Goal: Task Accomplishment & Management: Complete application form

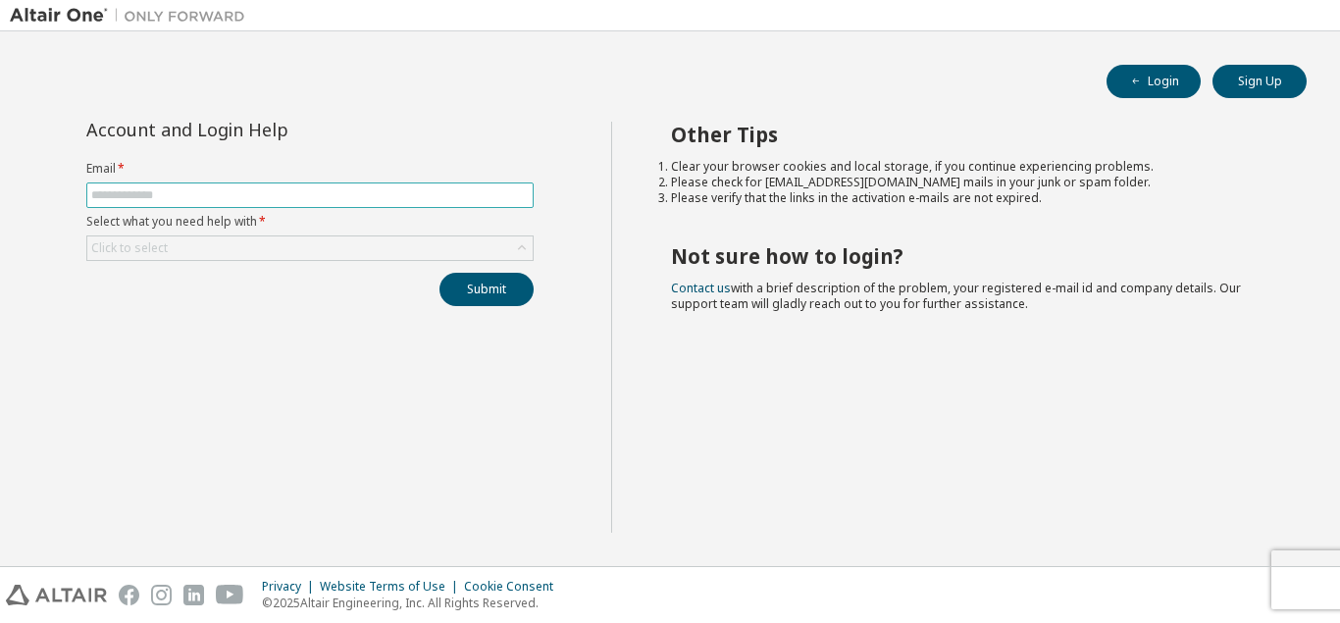
click at [389, 186] on span at bounding box center [309, 195] width 447 height 26
click at [394, 245] on div "Click to select" at bounding box center [309, 248] width 445 height 24
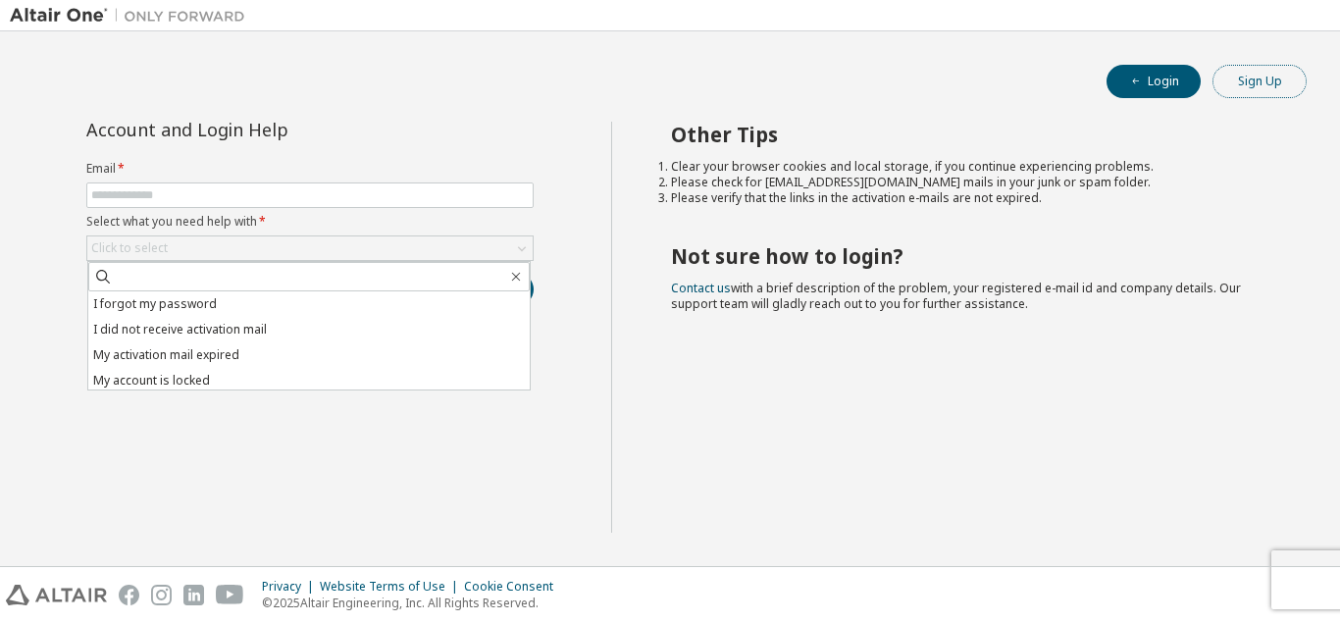
click at [1235, 80] on button "Sign Up" at bounding box center [1260, 81] width 94 height 33
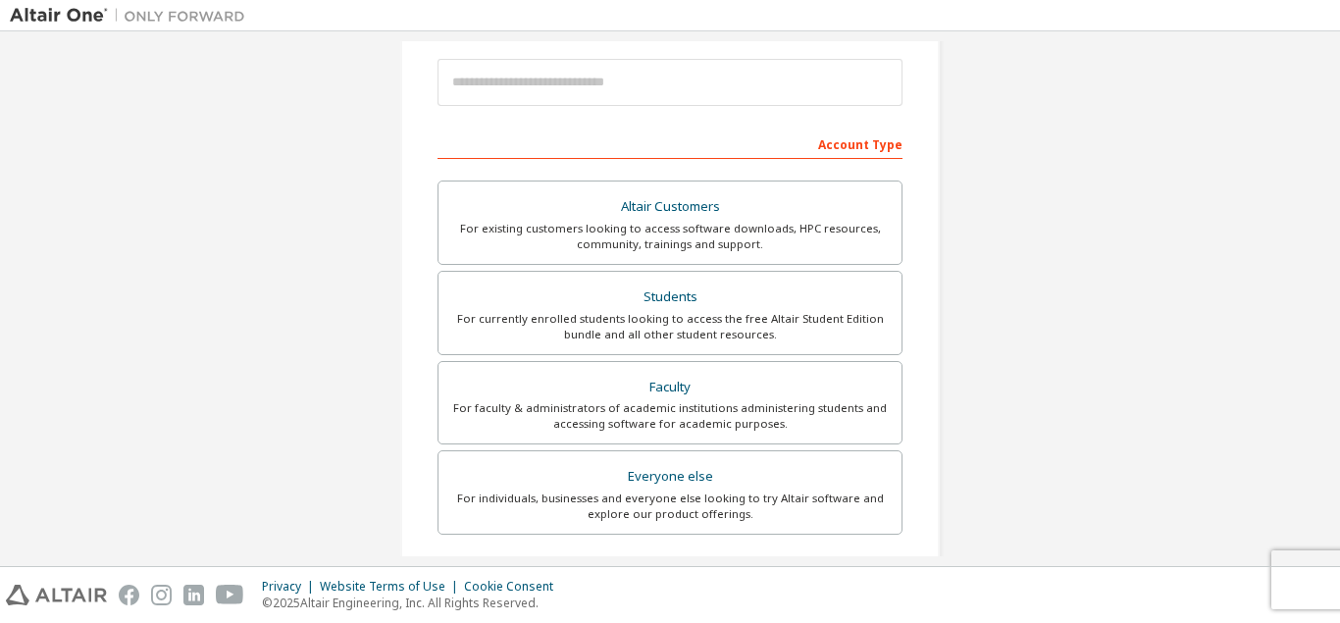
scroll to position [284, 0]
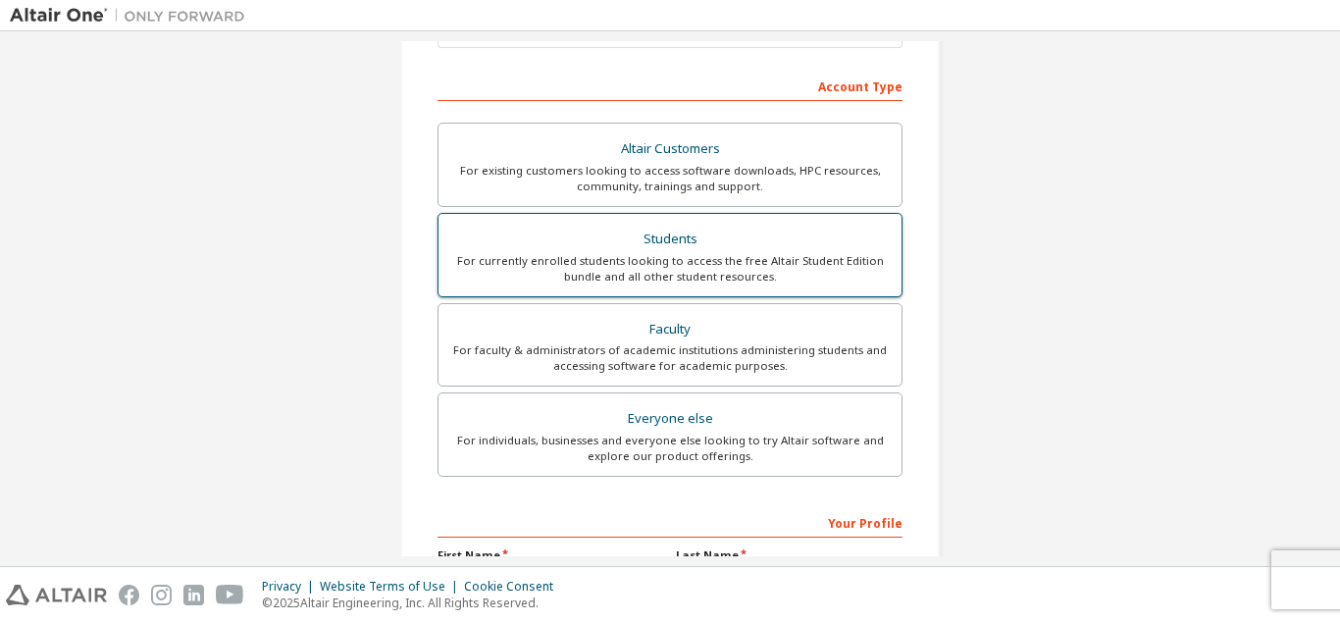
click at [709, 244] on div "Students" at bounding box center [670, 239] width 440 height 27
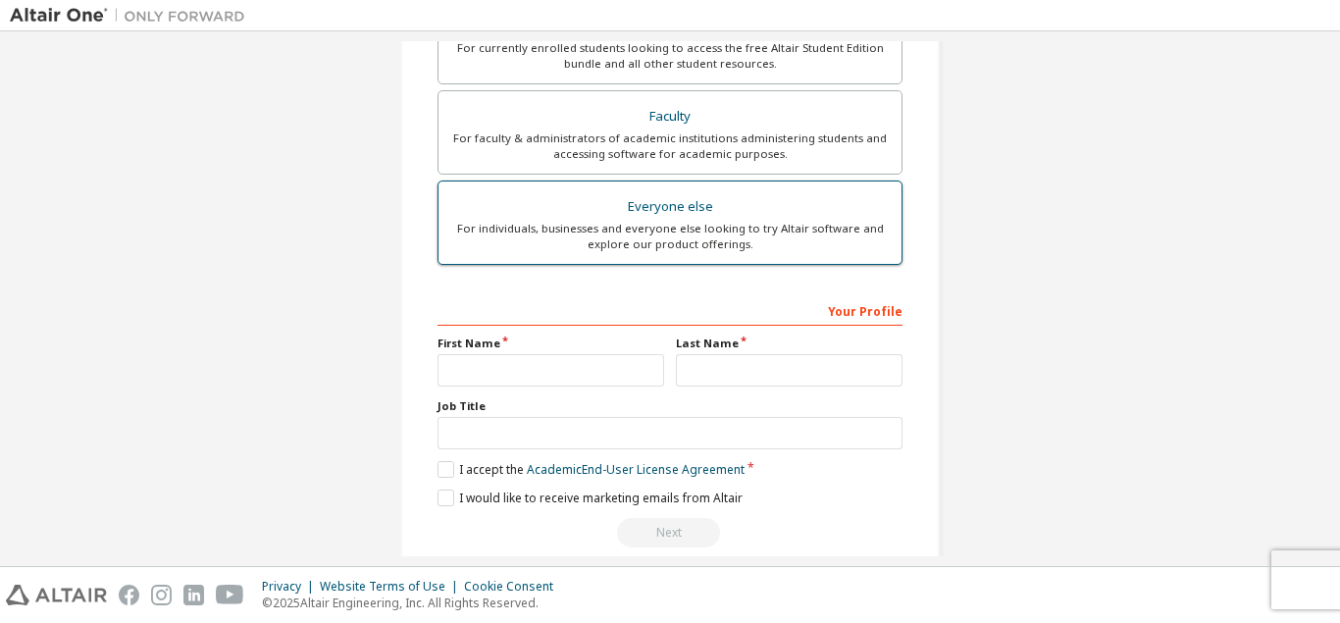
scroll to position [576, 0]
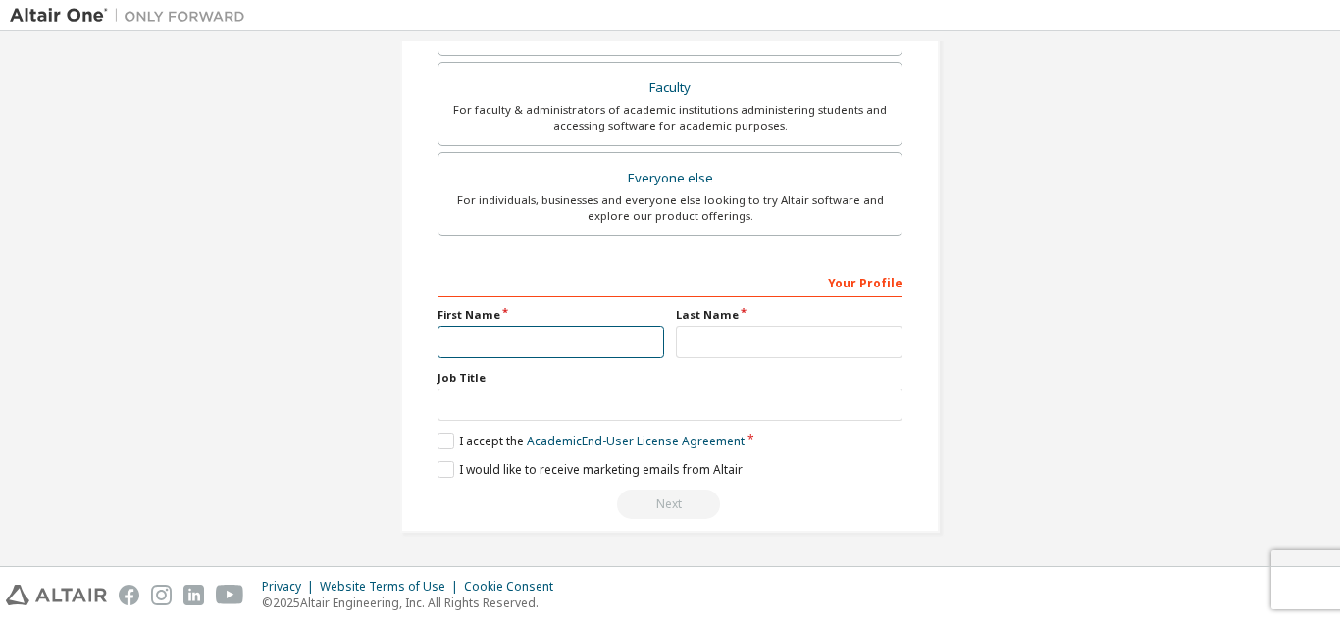
click at [535, 341] on input "text" at bounding box center [551, 342] width 227 height 32
type input "********"
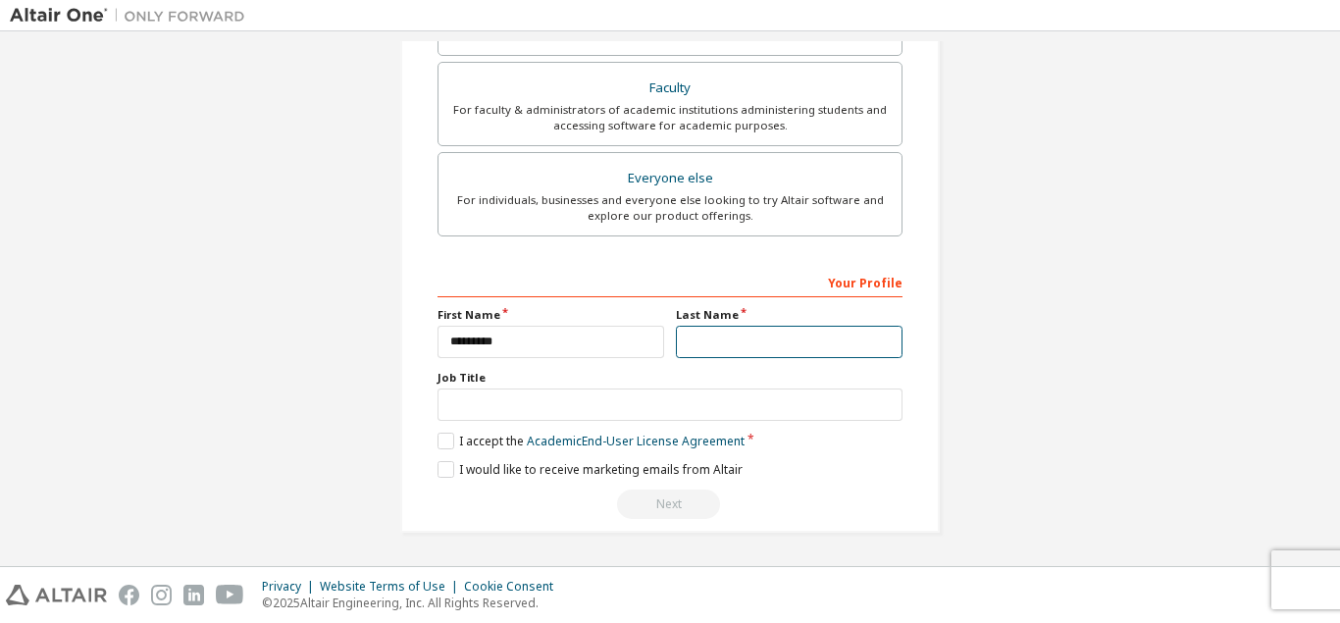
click at [720, 338] on input "text" at bounding box center [789, 342] width 227 height 32
type input "****"
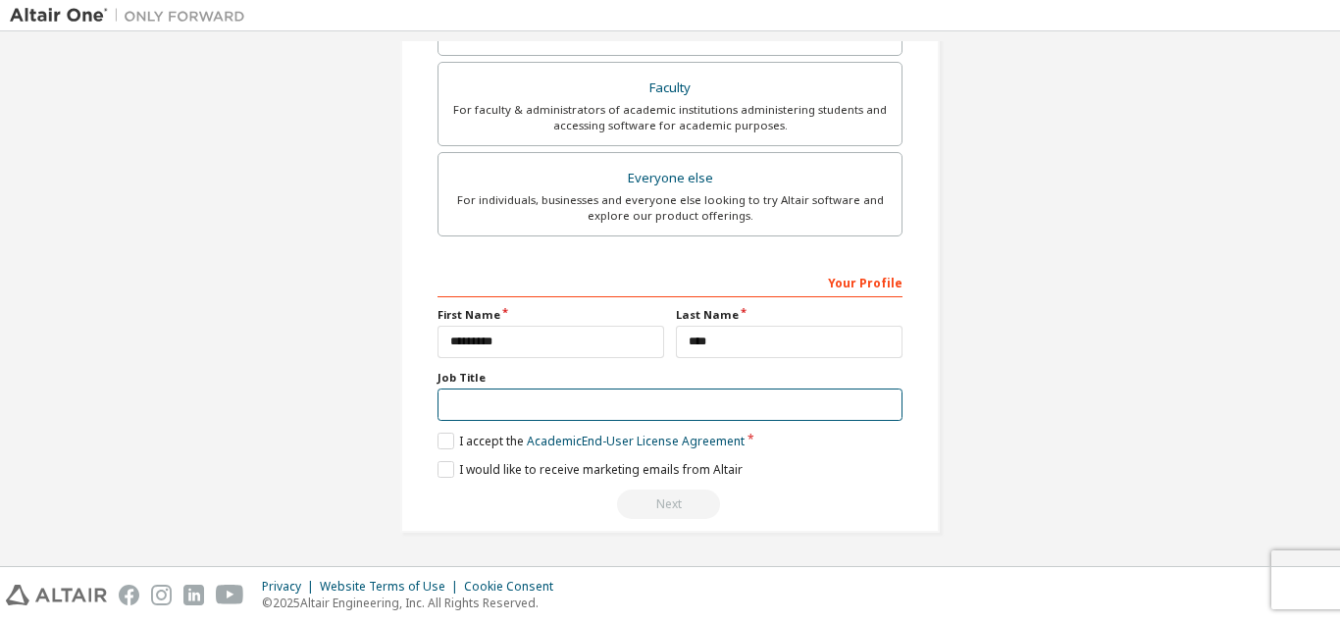
click at [586, 406] on input "text" at bounding box center [670, 405] width 465 height 32
type input "*"
click at [447, 444] on label "I accept the Academic End-User License Agreement" at bounding box center [591, 441] width 307 height 17
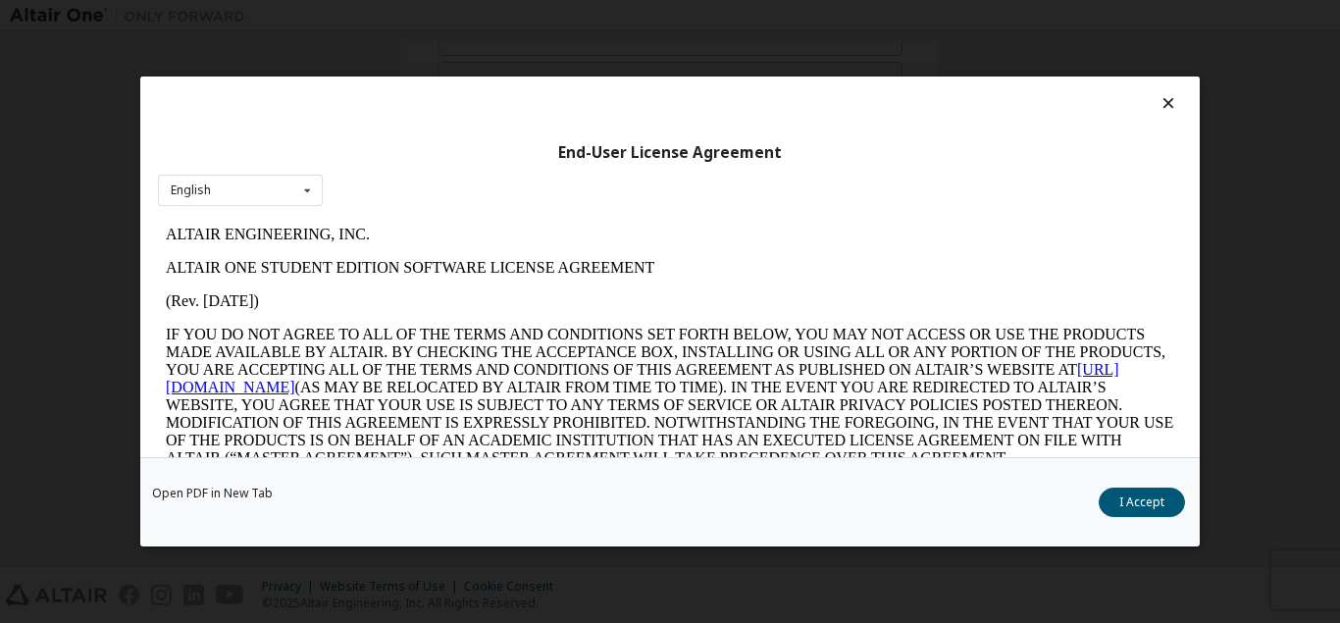
scroll to position [0, 0]
click at [1119, 509] on button "I Accept" at bounding box center [1142, 502] width 86 height 29
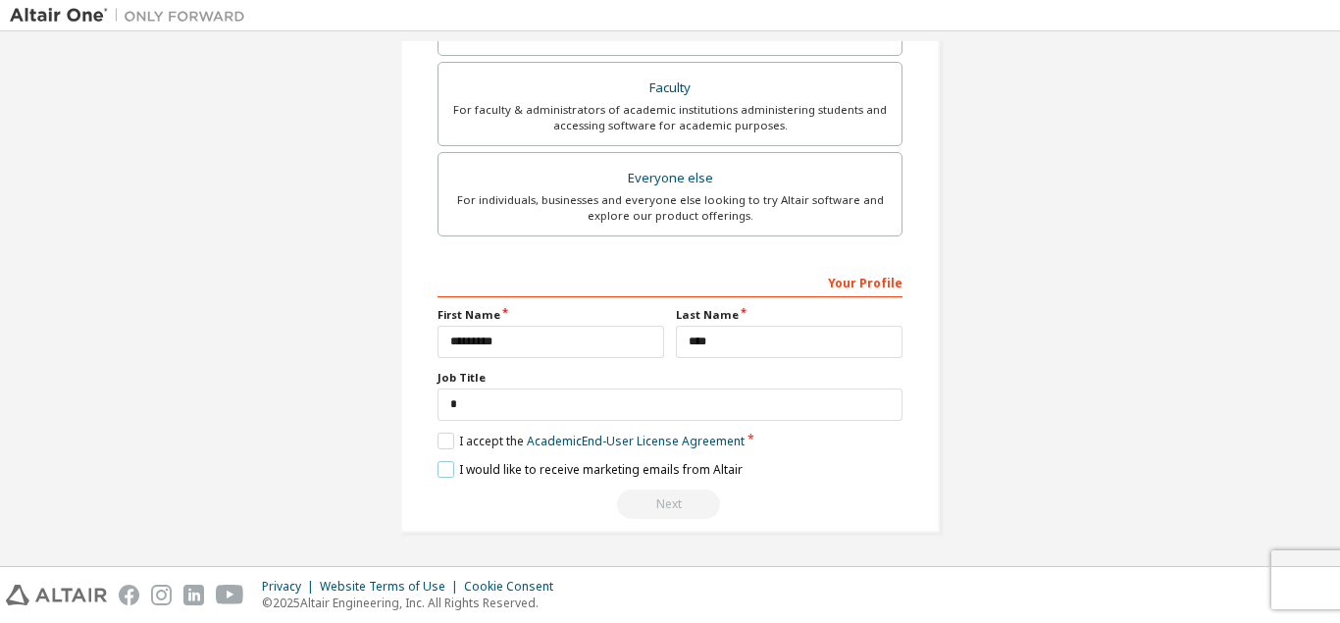
click at [443, 475] on label "I would like to receive marketing emails from Altair" at bounding box center [590, 469] width 305 height 17
click at [679, 504] on div "Next" at bounding box center [670, 504] width 465 height 29
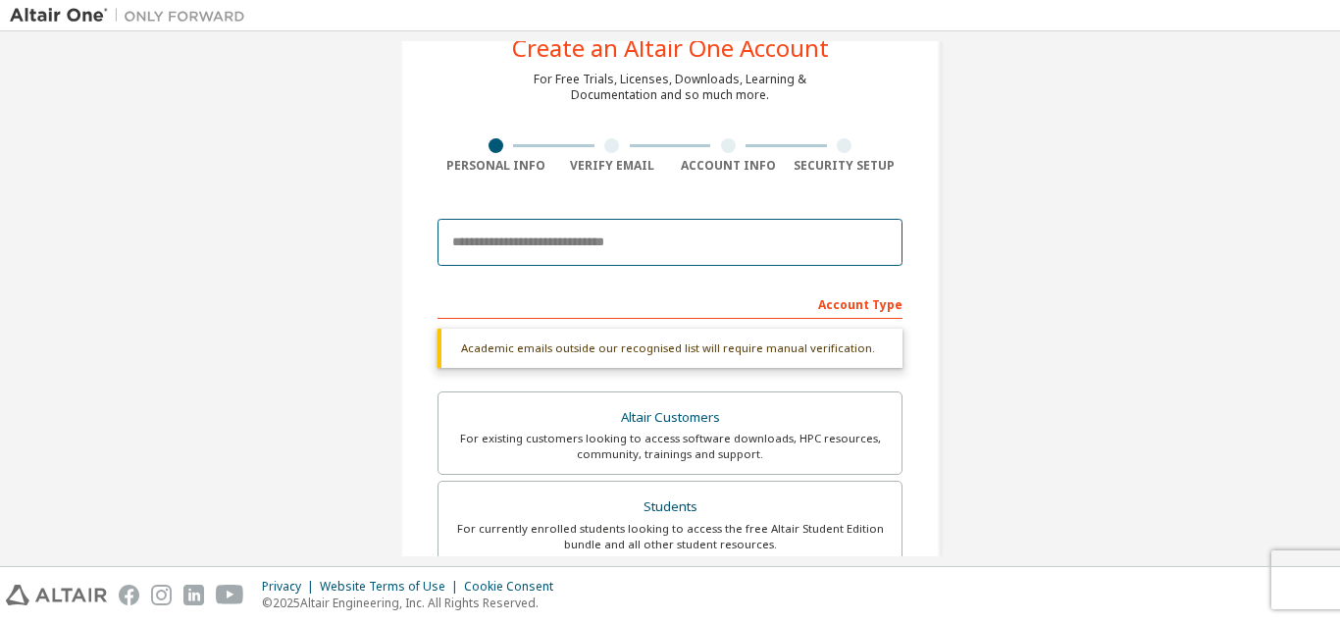
click at [655, 244] on input "email" at bounding box center [670, 242] width 465 height 47
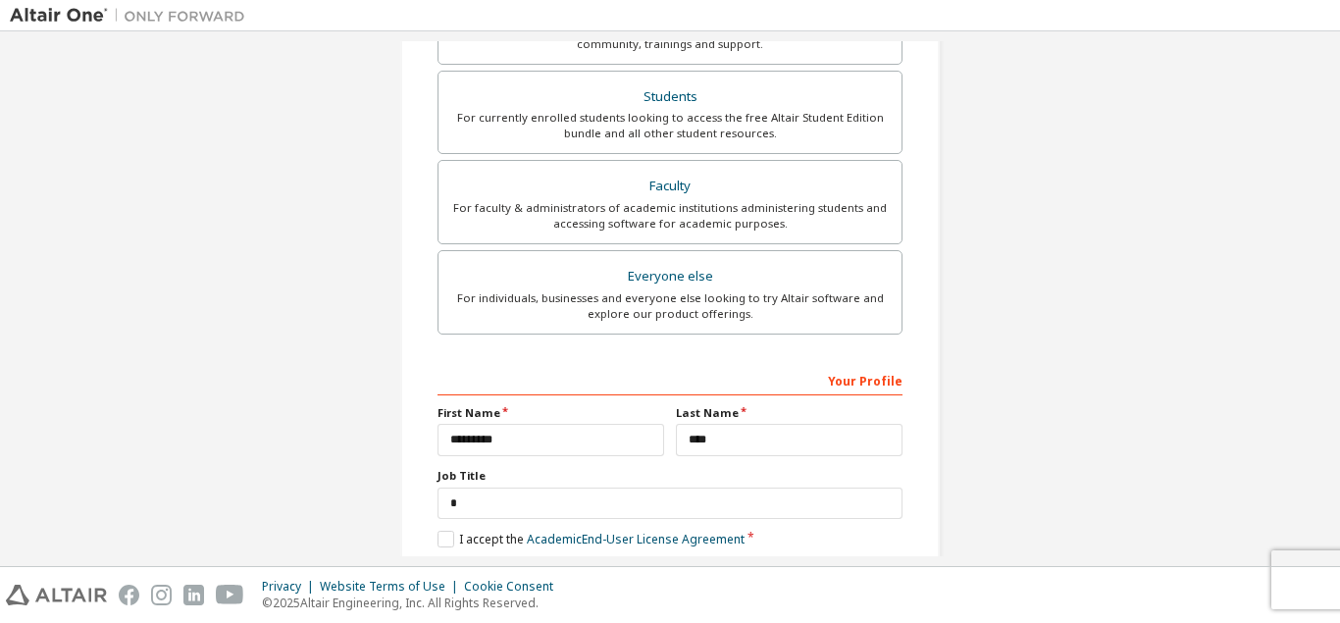
scroll to position [592, 0]
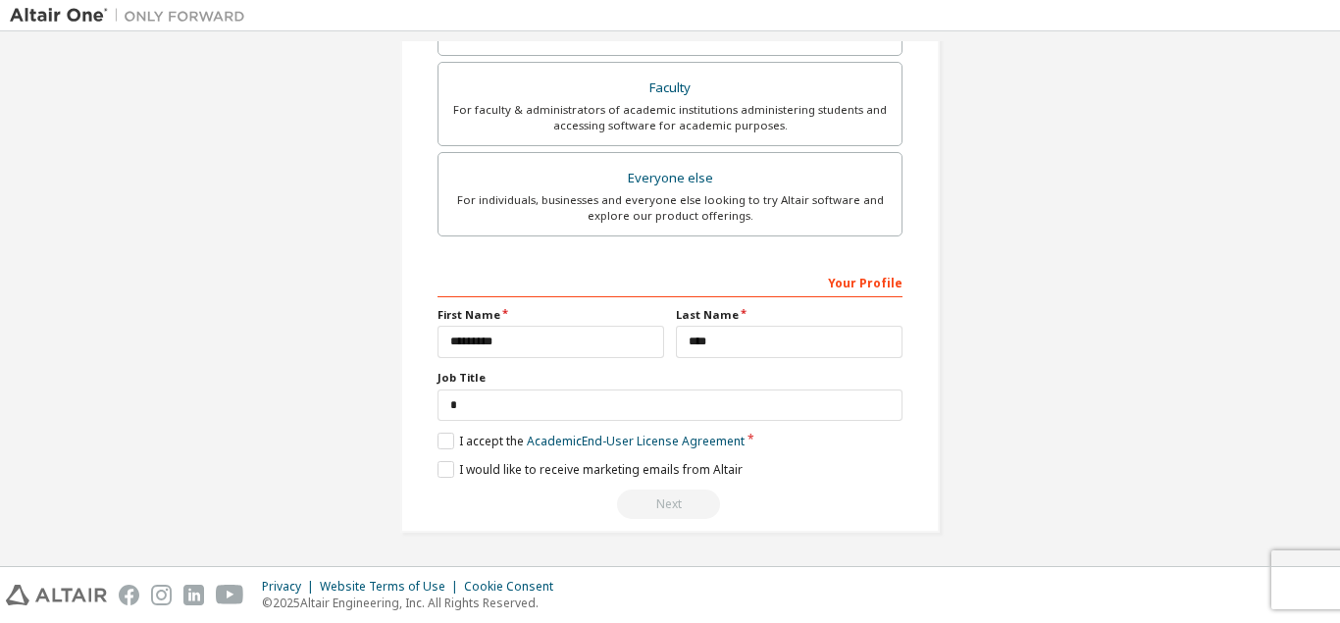
type input "**********"
click at [652, 498] on div "Next" at bounding box center [670, 504] width 465 height 29
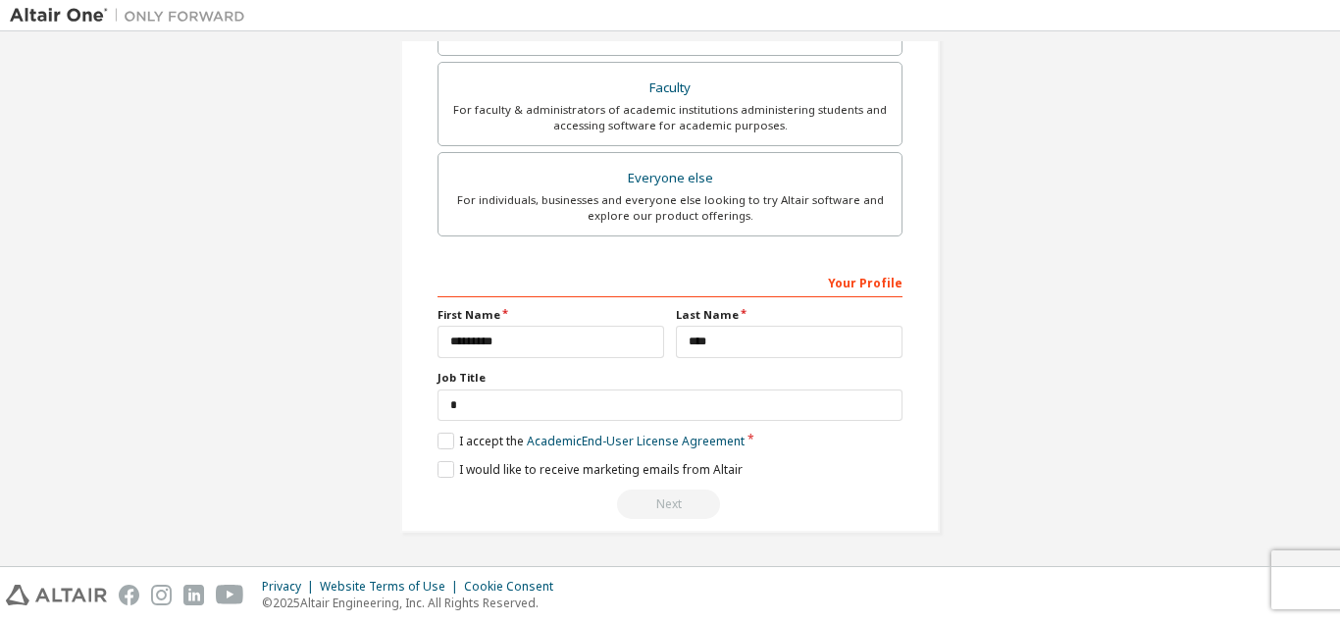
click at [652, 498] on div "Next" at bounding box center [670, 504] width 465 height 29
